Goal: Task Accomplishment & Management: Use online tool/utility

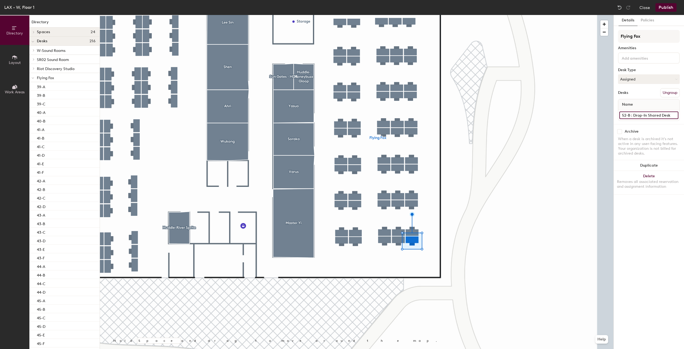
click at [670, 117] on input "52-B : Drop-In Shared Desk" at bounding box center [649, 114] width 59 height 7
type input "52-B"
click at [663, 5] on button "Publish" at bounding box center [666, 7] width 21 height 9
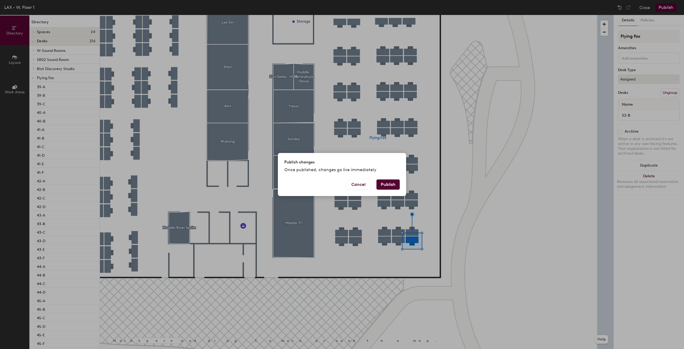
click at [384, 186] on button "Publish" at bounding box center [388, 184] width 23 height 10
